Goal: Task Accomplishment & Management: Manage account settings

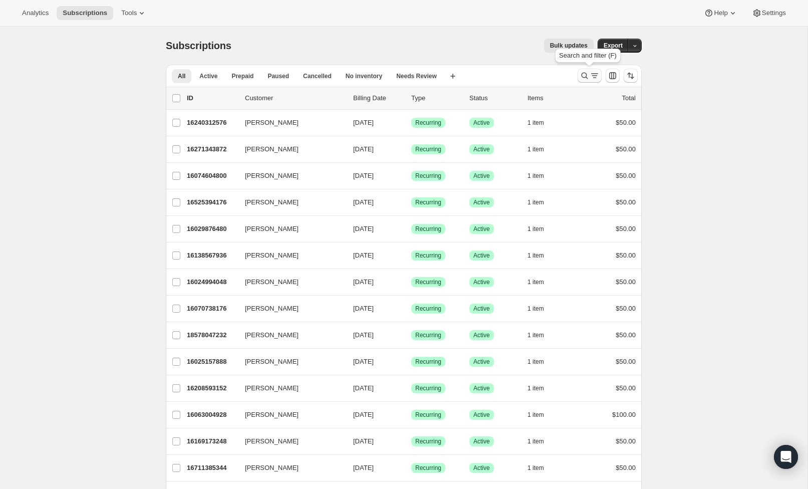
click at [581, 77] on icon "Search and filter results" at bounding box center [584, 76] width 10 height 10
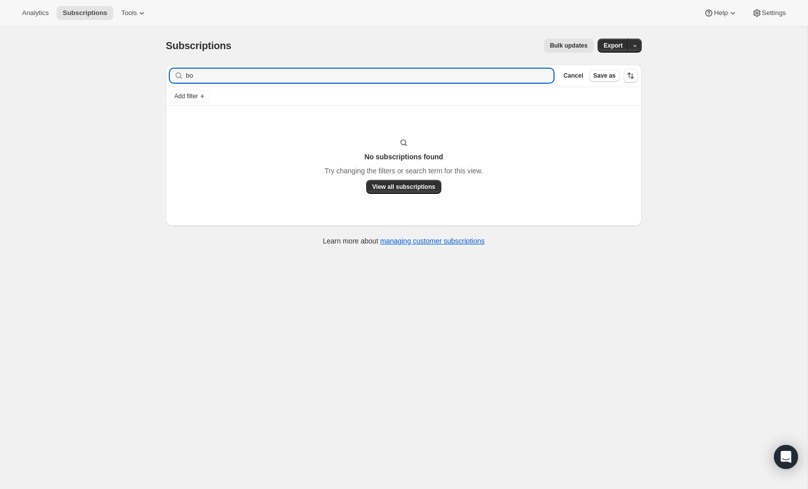
type input "b"
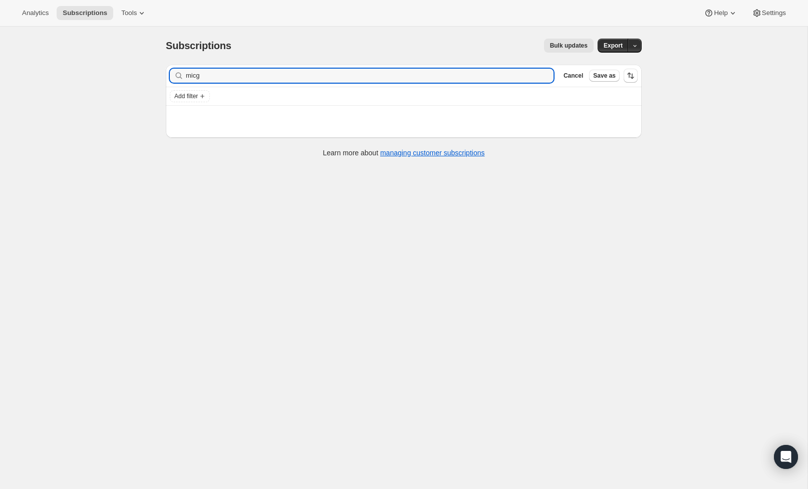
type input "micge"
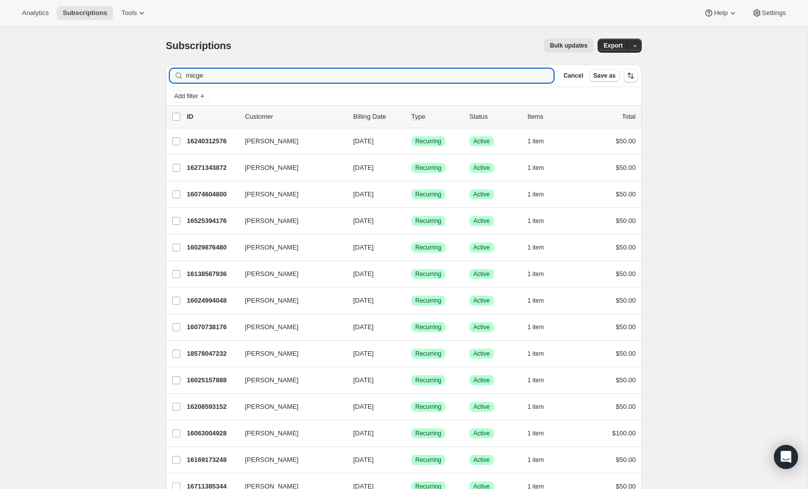
click at [238, 76] on input "micge" at bounding box center [369, 76] width 367 height 14
drag, startPoint x: 315, startPoint y: 112, endPoint x: 195, endPoint y: 75, distance: 125.9
click at [195, 75] on input "micge" at bounding box center [369, 76] width 367 height 14
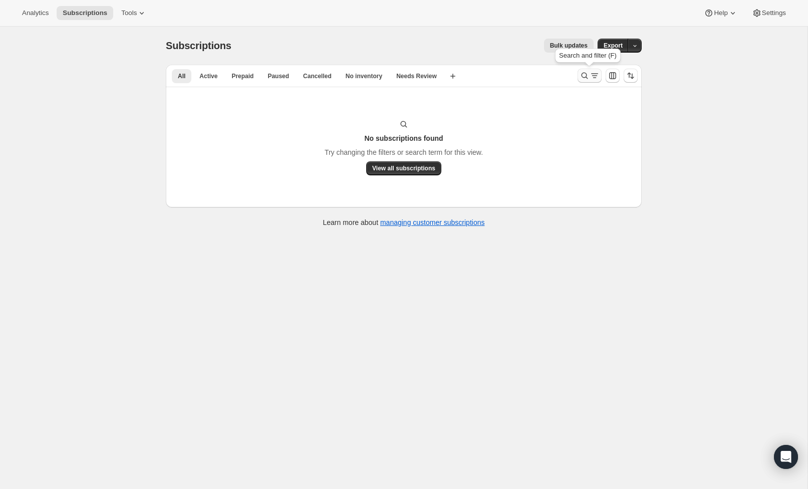
click at [580, 76] on icon "Search and filter results" at bounding box center [584, 76] width 10 height 10
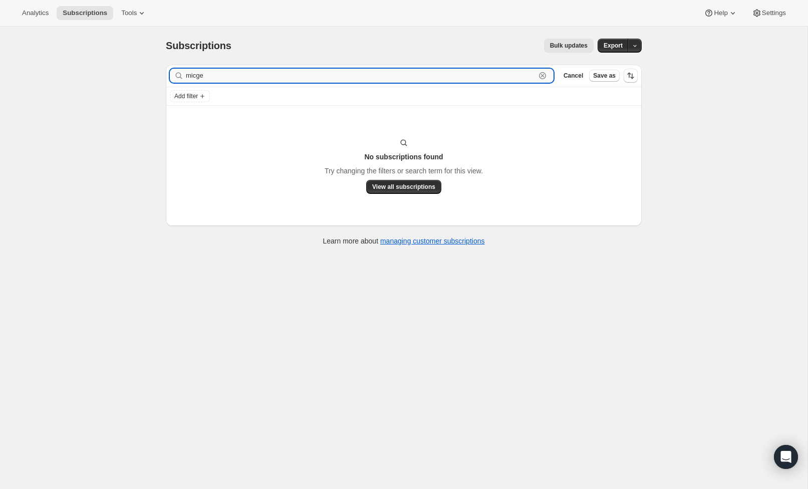
click at [545, 80] on icon "button" at bounding box center [542, 76] width 10 height 10
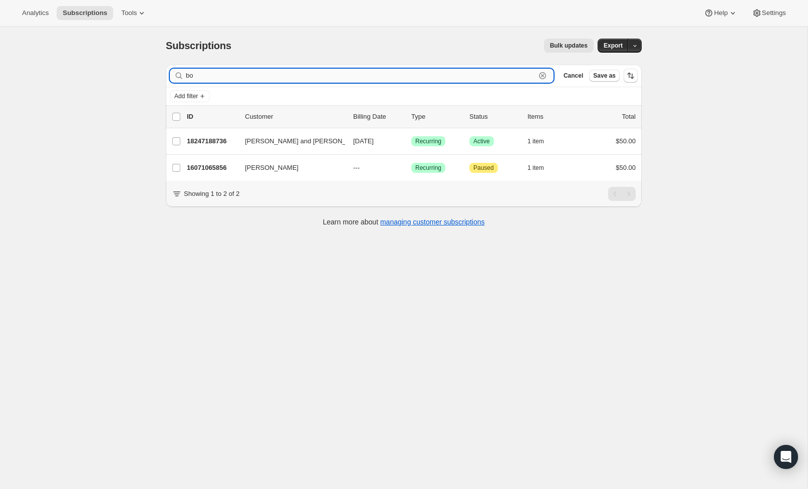
type input "b"
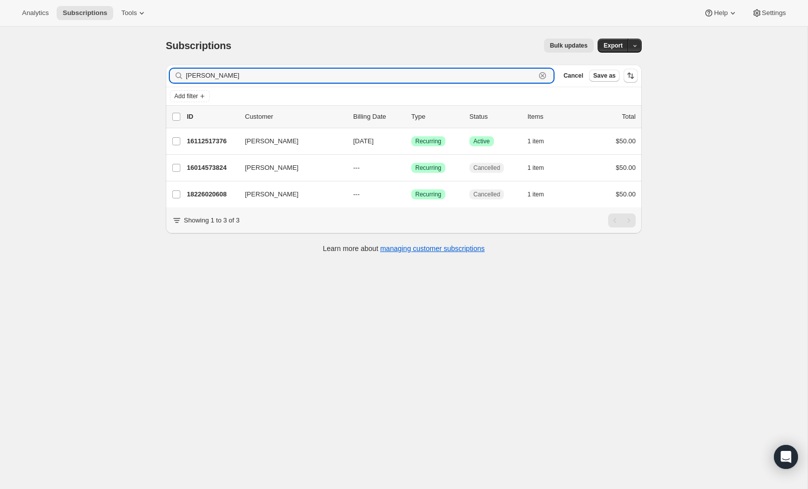
type input "[PERSON_NAME]"
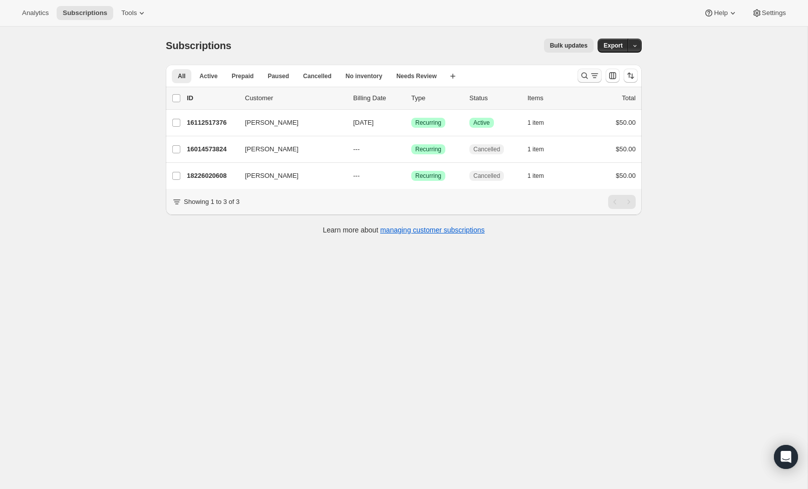
click at [582, 74] on icon "Search and filter results" at bounding box center [584, 76] width 10 height 10
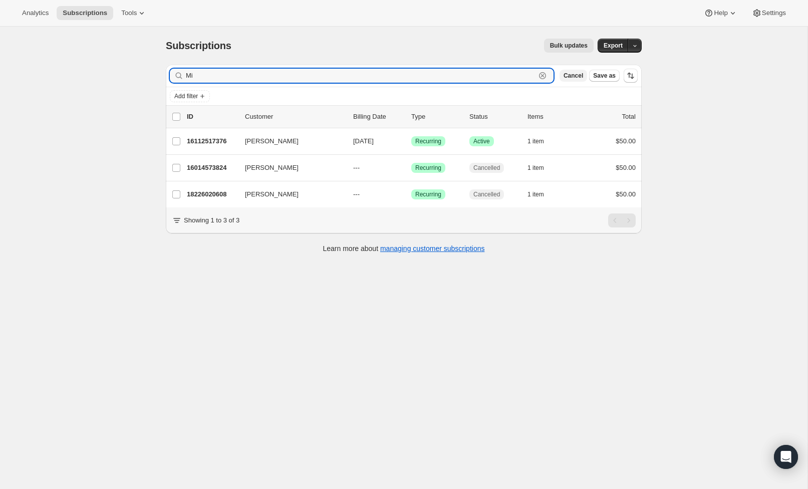
type input "M"
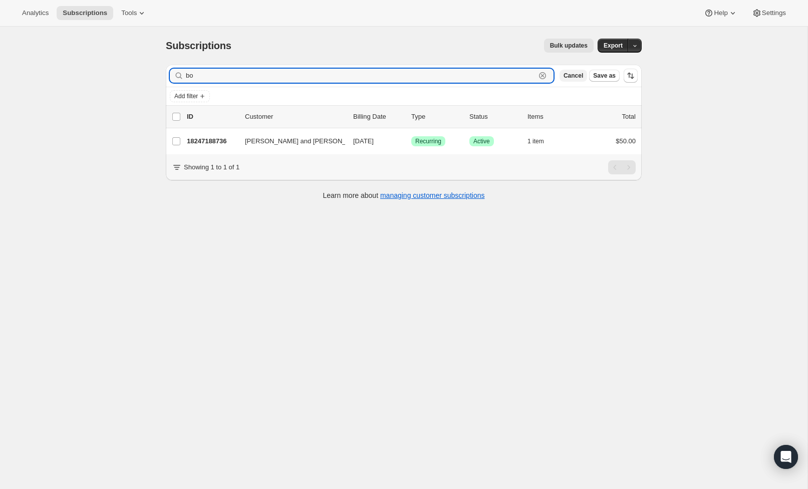
type input "b"
